Goal: Information Seeking & Learning: Learn about a topic

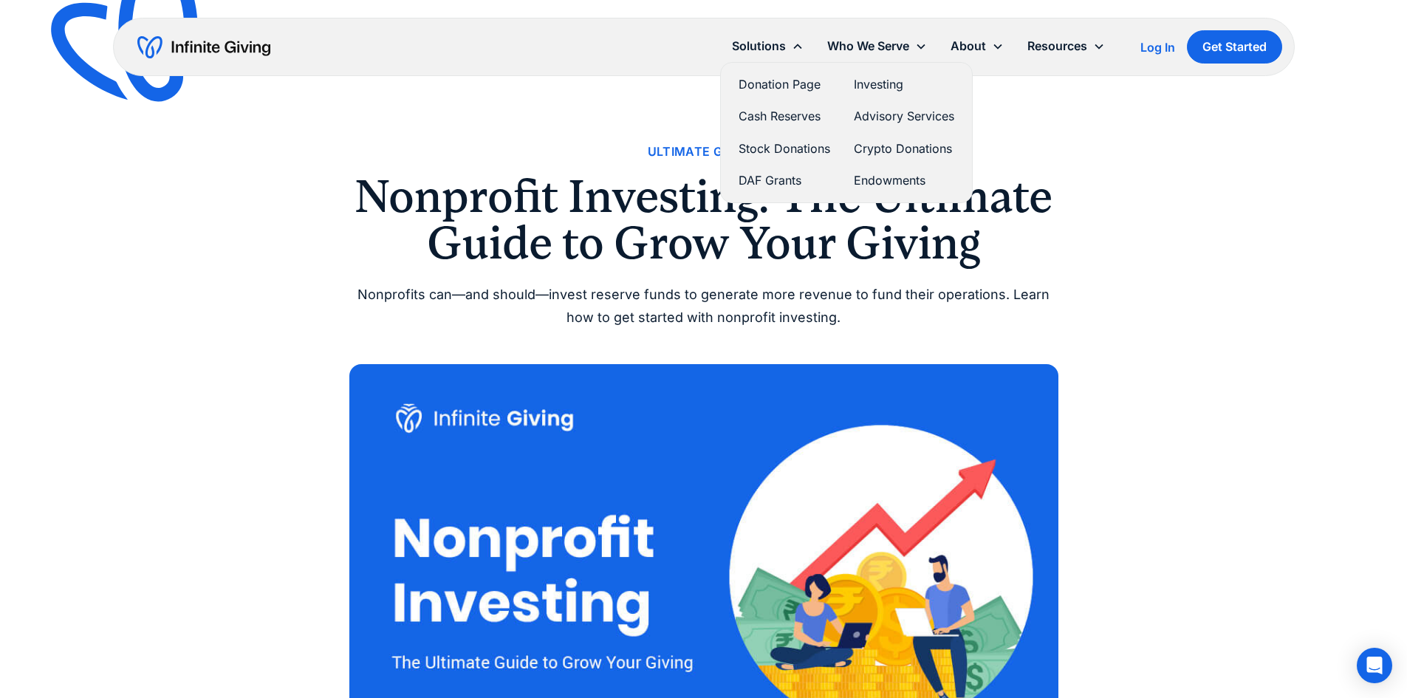
click at [769, 120] on link "Cash Reserves" at bounding box center [784, 116] width 92 height 20
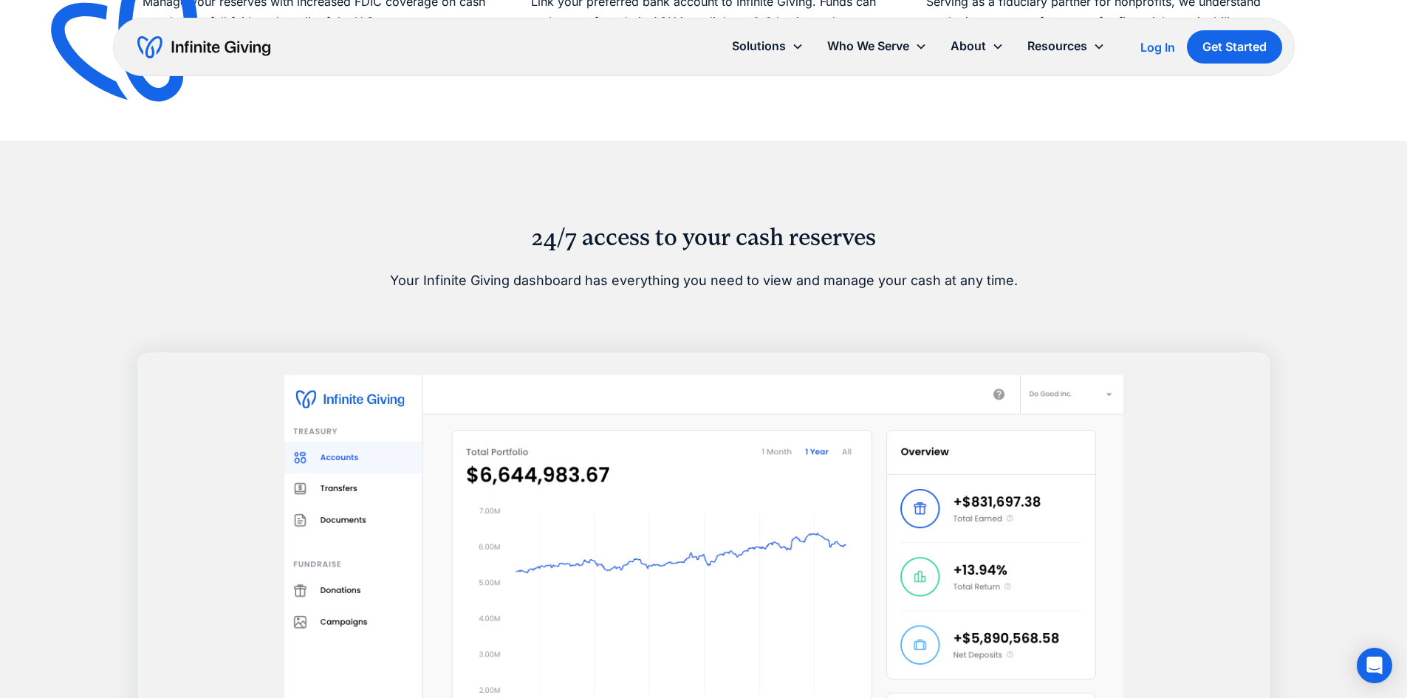
scroll to position [960, 0]
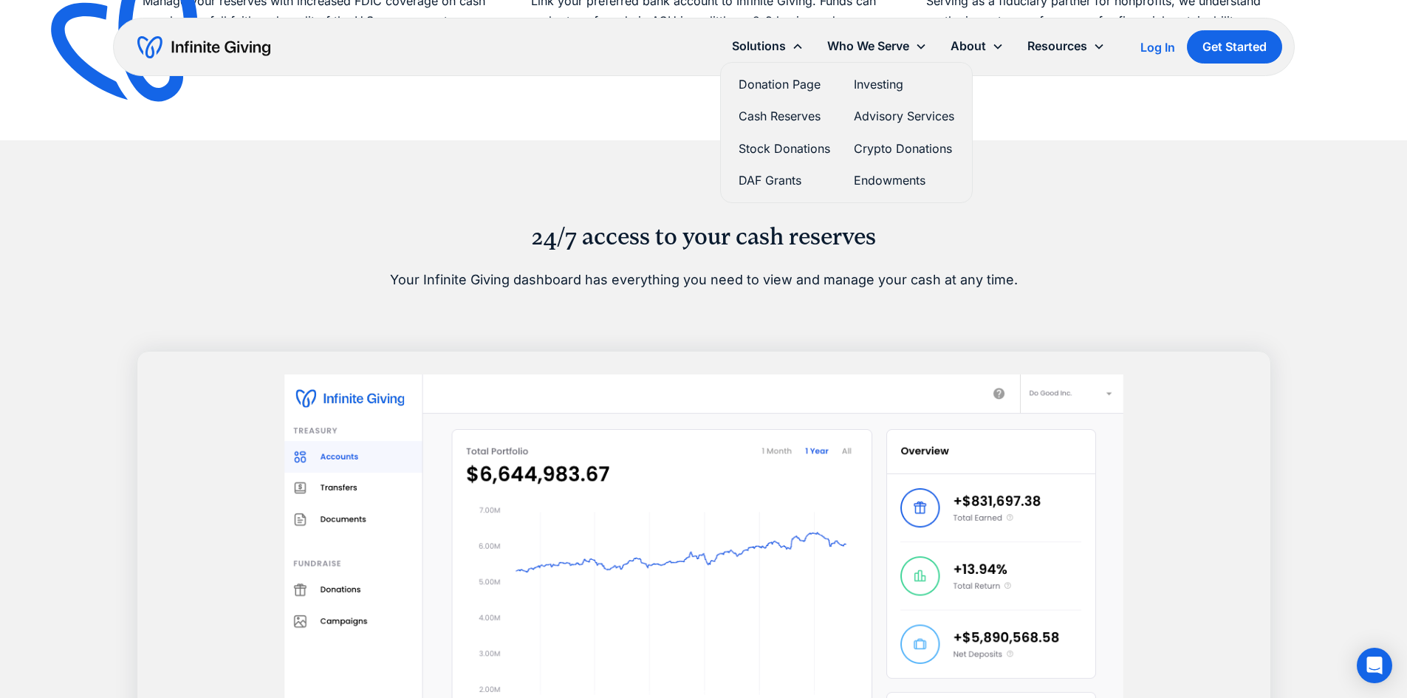
click at [878, 84] on link "Investing" at bounding box center [904, 85] width 100 height 20
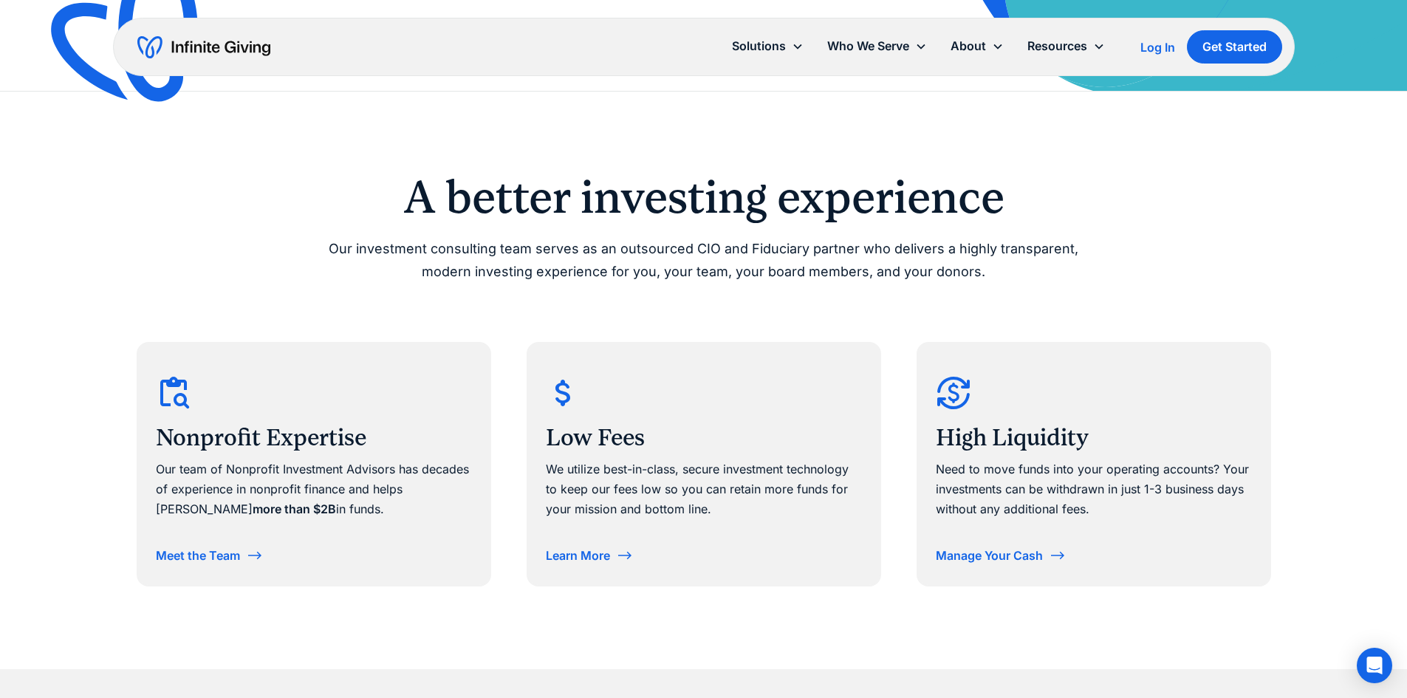
scroll to position [591, 0]
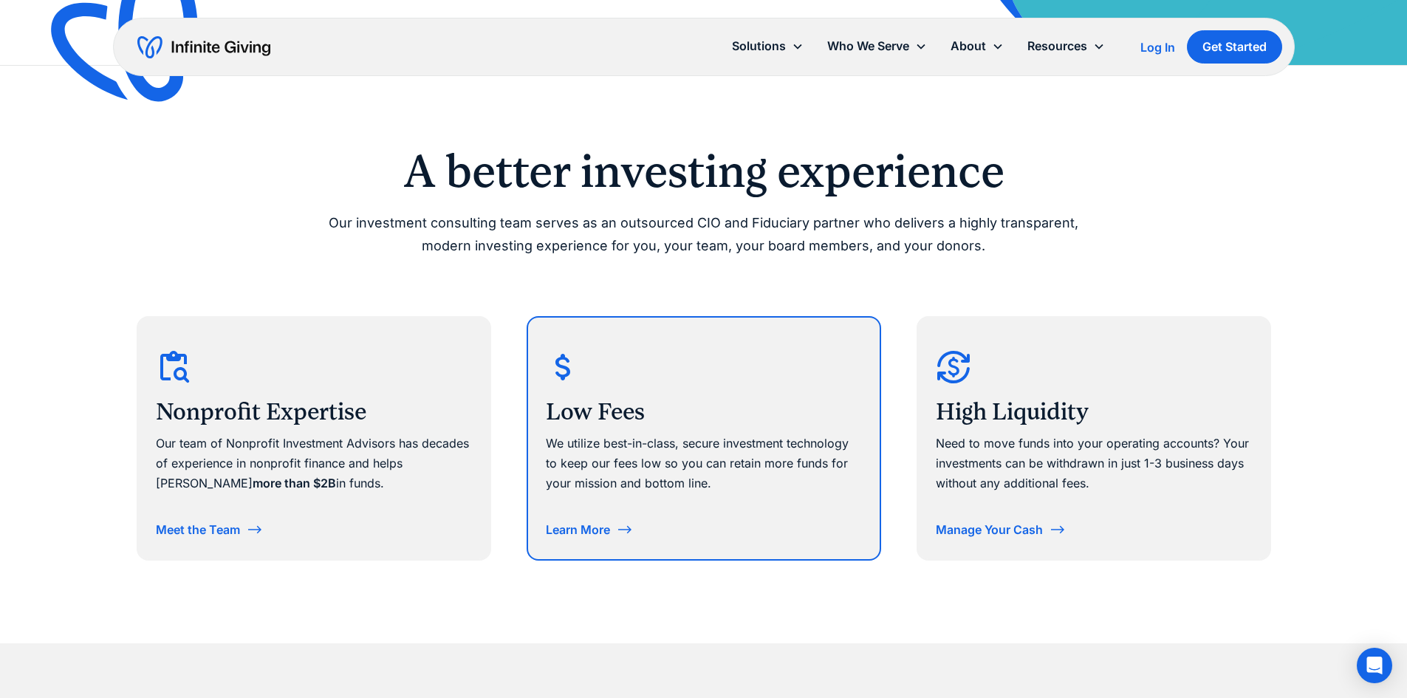
click at [586, 527] on div "Learn More" at bounding box center [578, 529] width 64 height 12
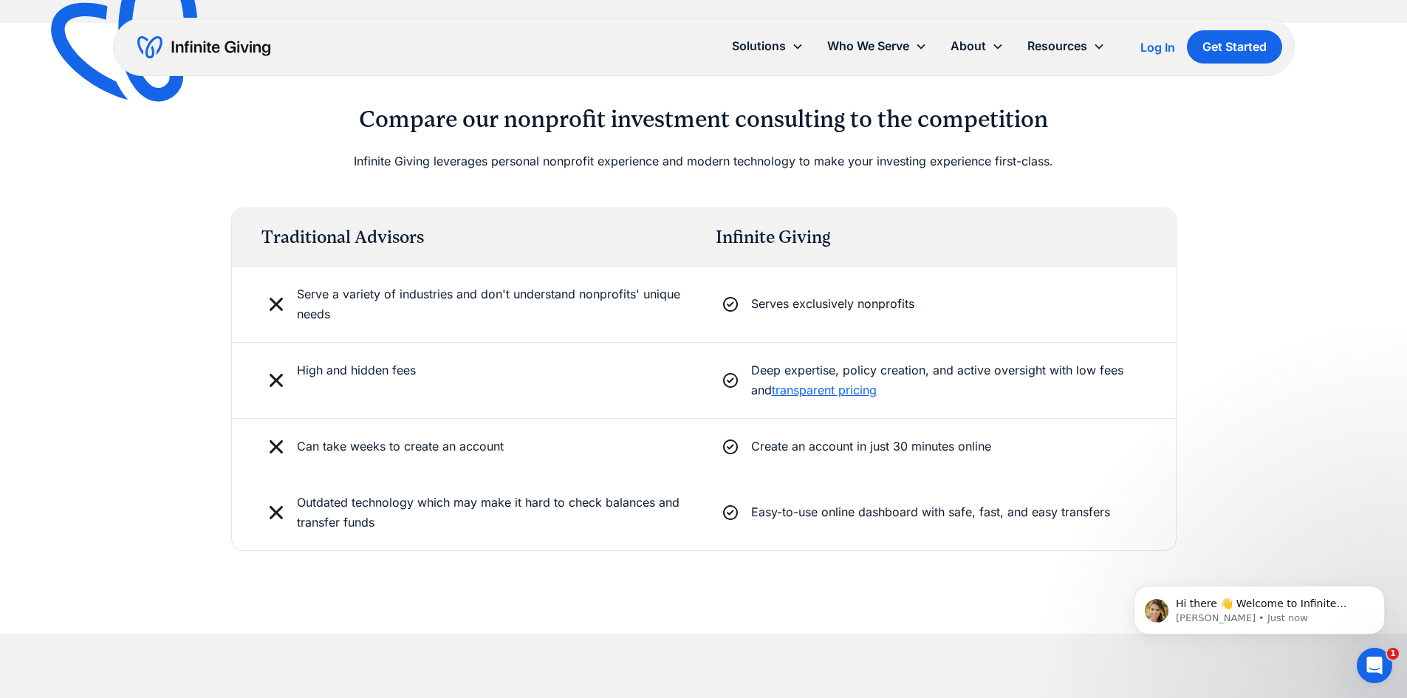
scroll to position [3544, 0]
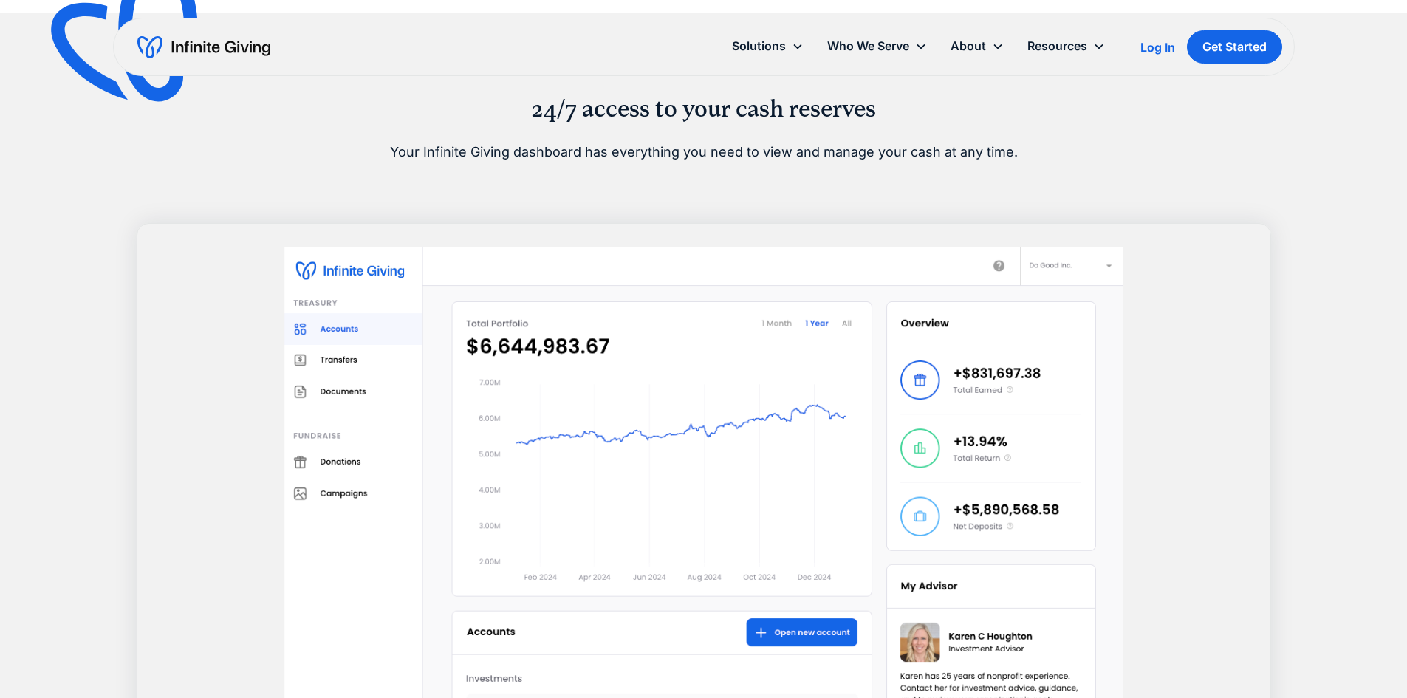
scroll to position [960, 0]
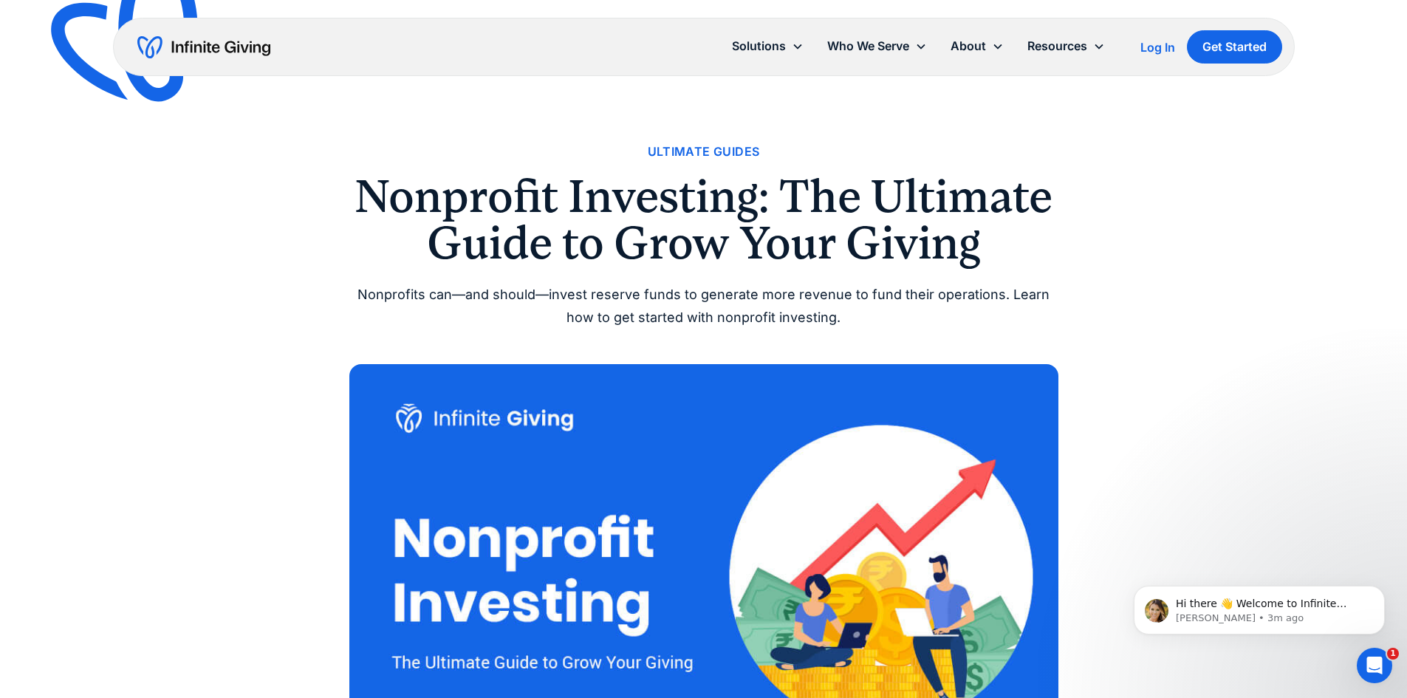
click at [213, 39] on img "home" at bounding box center [203, 47] width 133 height 24
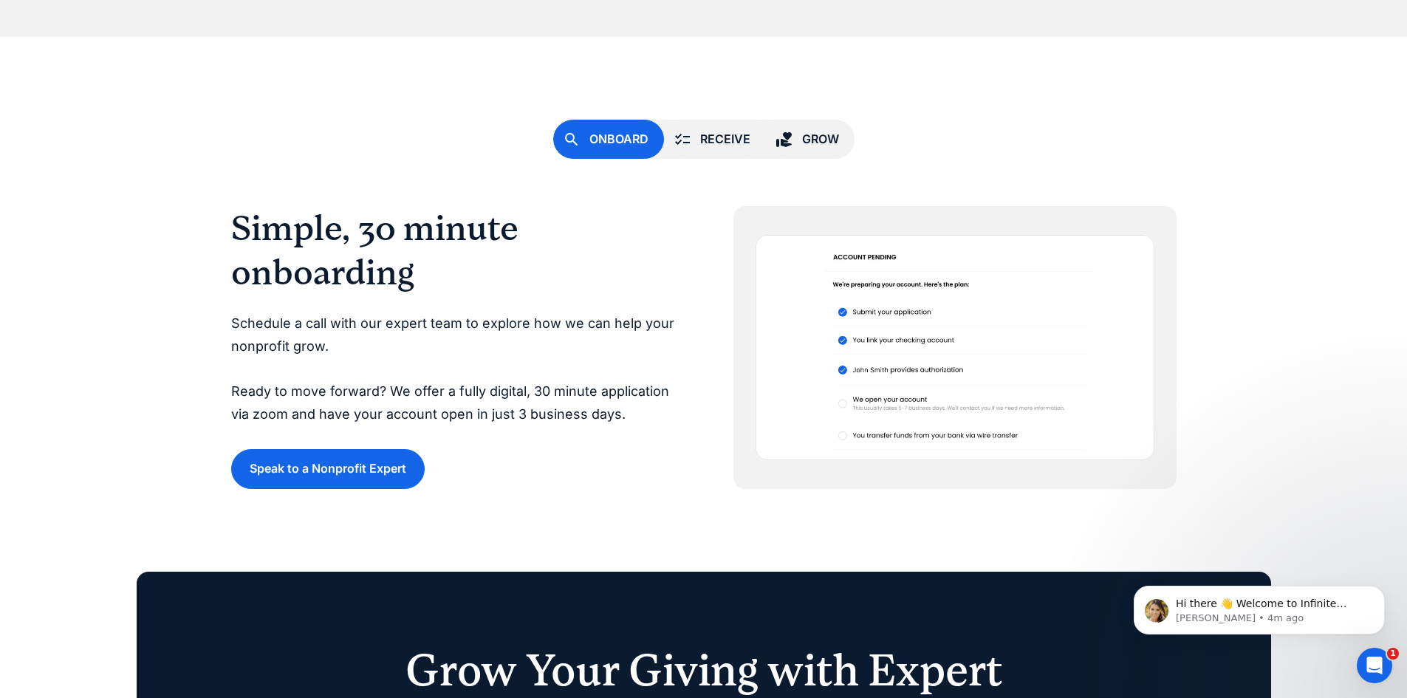
scroll to position [3913, 0]
